Goal: Navigation & Orientation: Find specific page/section

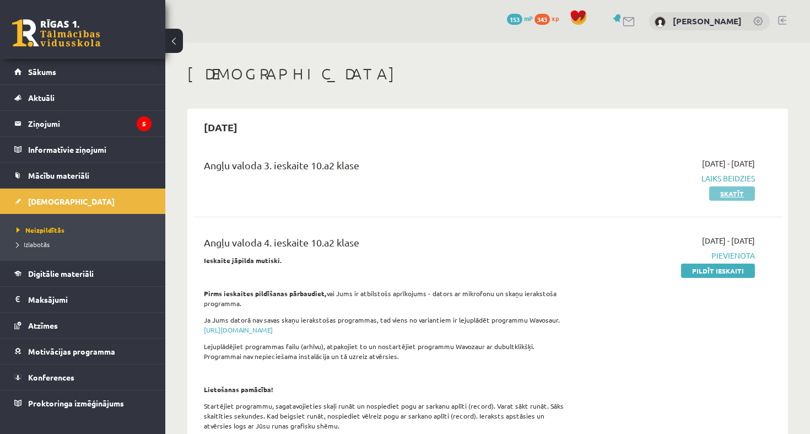
click at [728, 190] on link "Skatīt" at bounding box center [732, 193] width 46 height 14
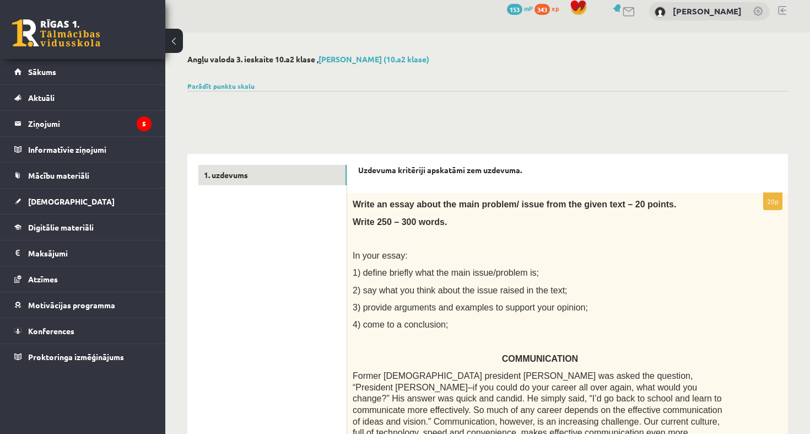
scroll to position [11, 0]
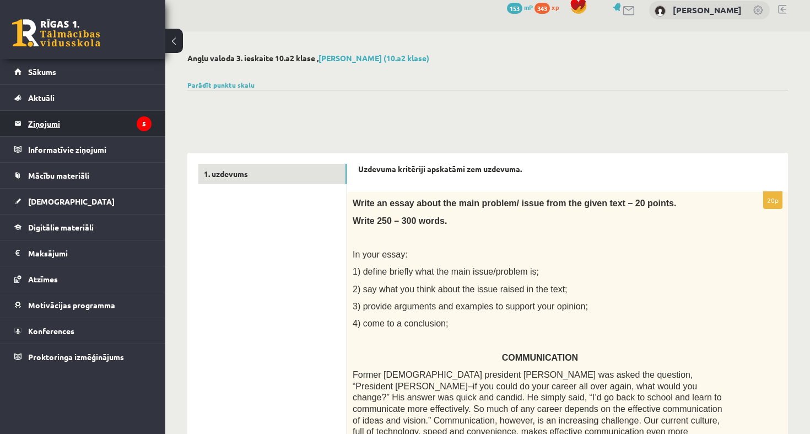
click at [51, 123] on legend "Ziņojumi 5" at bounding box center [89, 123] width 123 height 25
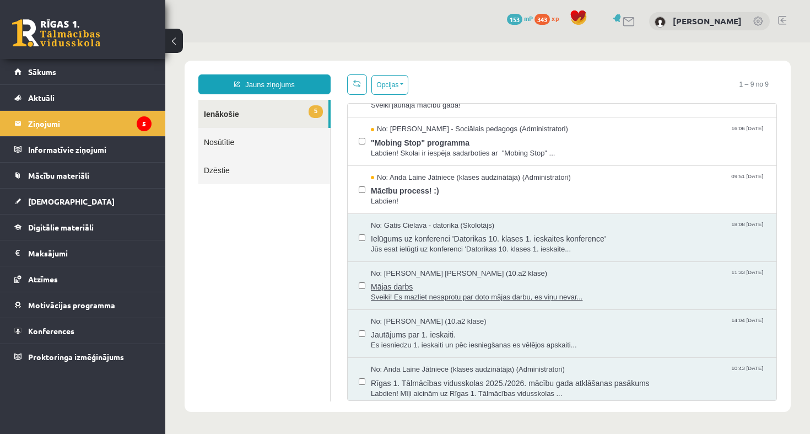
scroll to position [130, 0]
click at [104, 71] on link "Sākums" at bounding box center [82, 71] width 137 height 25
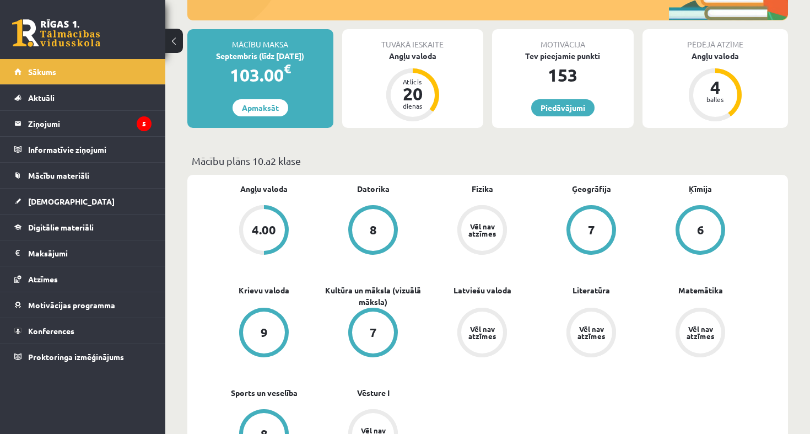
scroll to position [207, 0]
